Goal: Task Accomplishment & Management: Complete application form

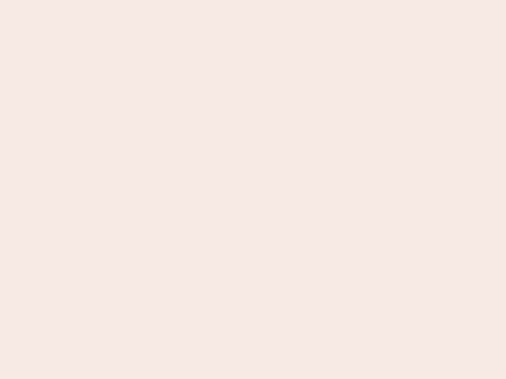
click at [253, 190] on nb-app "Almost there Thank you for registering for Newbook. Your account is under revie…" at bounding box center [253, 189] width 506 height 379
click at [253, 0] on nb-app "Almost there Thank you for registering for Newbook. Your account is under revie…" at bounding box center [253, 189] width 506 height 379
click at [270, 0] on nb-app "Almost there Thank you for registering for Newbook. Your account is under revie…" at bounding box center [253, 189] width 506 height 379
click at [253, 190] on nb-app "Almost there Thank you for registering for Newbook. Your account is under revie…" at bounding box center [253, 189] width 506 height 379
click at [253, 0] on nb-app "Almost there Thank you for registering for Newbook. Your account is under revie…" at bounding box center [253, 189] width 506 height 379
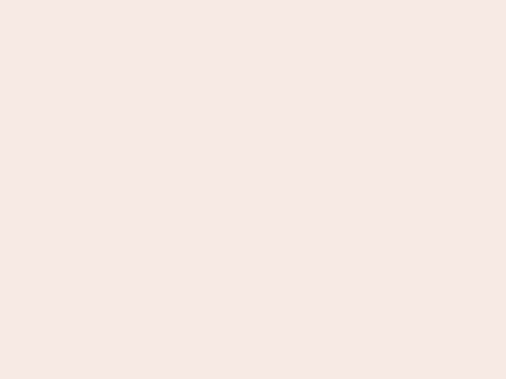
click at [177, 0] on nb-app "Almost there Thank you for registering for Newbook. Your account is under revie…" at bounding box center [253, 189] width 506 height 379
click at [253, 190] on nb-app "Almost there Thank you for registering for Newbook. Your account is under revie…" at bounding box center [253, 189] width 506 height 379
click at [253, 0] on nb-app "Almost there Thank you for registering for Newbook. Your account is under revie…" at bounding box center [253, 189] width 506 height 379
click at [177, 0] on nb-app "Almost there Thank you for registering for Newbook. Your account is under revie…" at bounding box center [253, 189] width 506 height 379
click at [253, 190] on nb-app "Almost there Thank you for registering for Newbook. Your account is under revie…" at bounding box center [253, 189] width 506 height 379
